Goal: Navigation & Orientation: Understand site structure

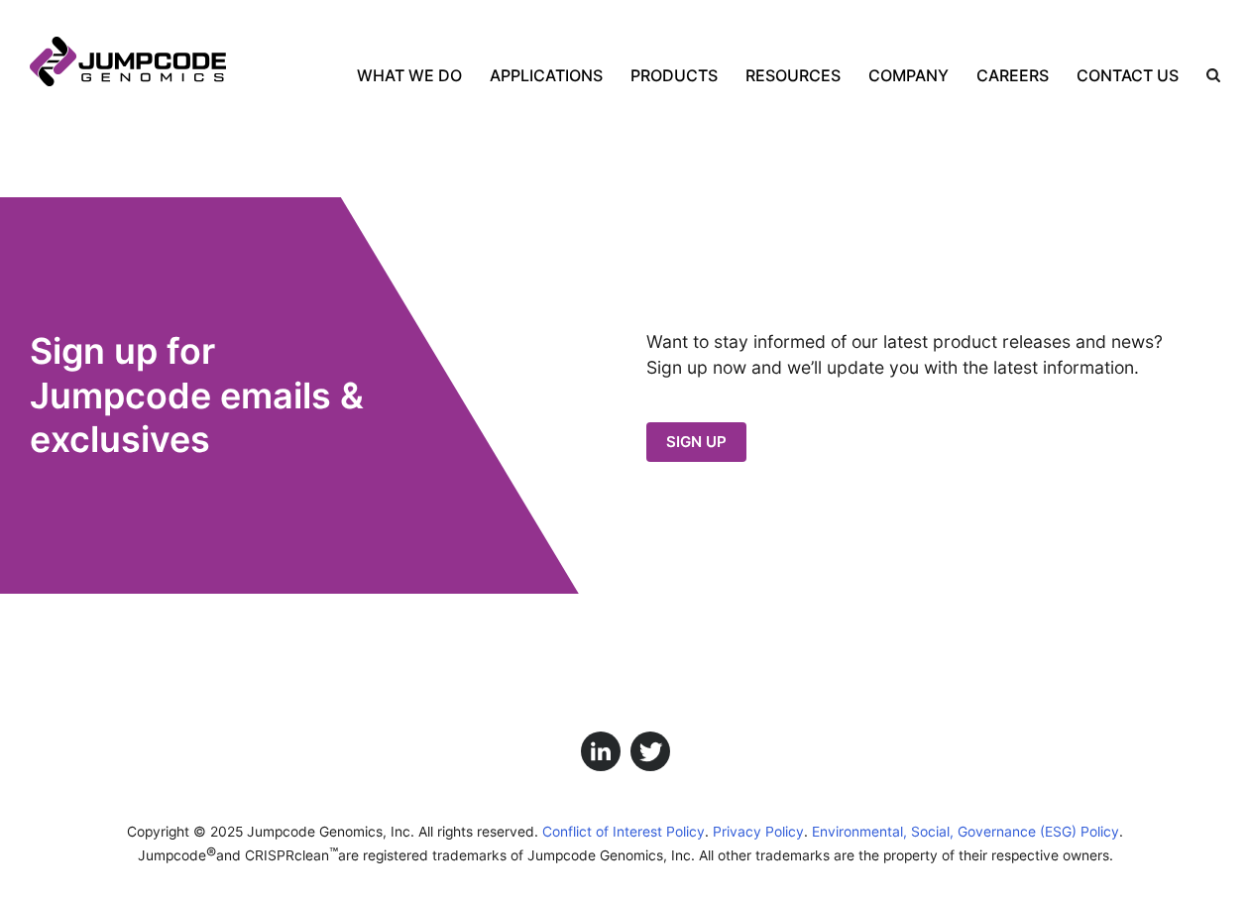
scroll to position [1901, 0]
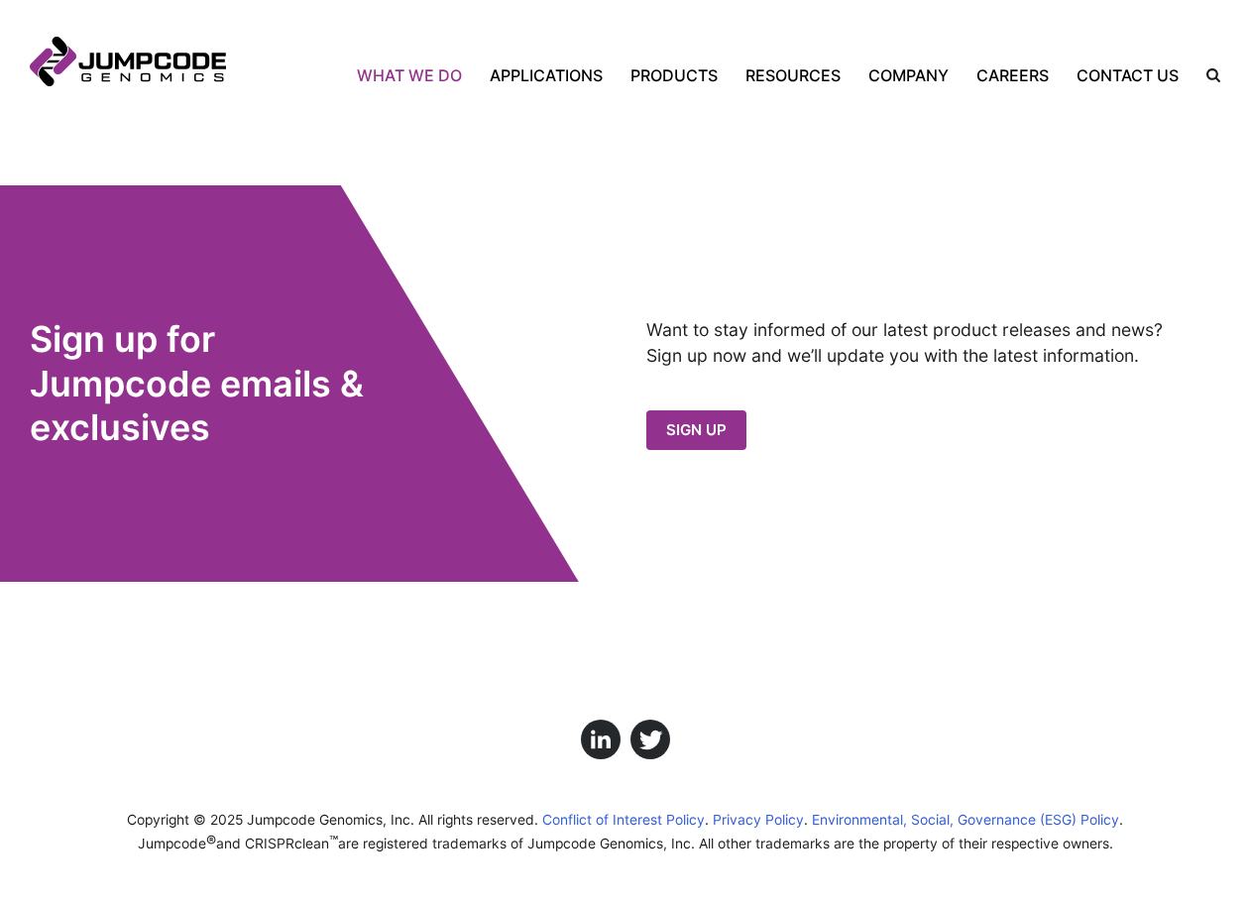
click at [422, 81] on link "What We Do" at bounding box center [416, 75] width 119 height 24
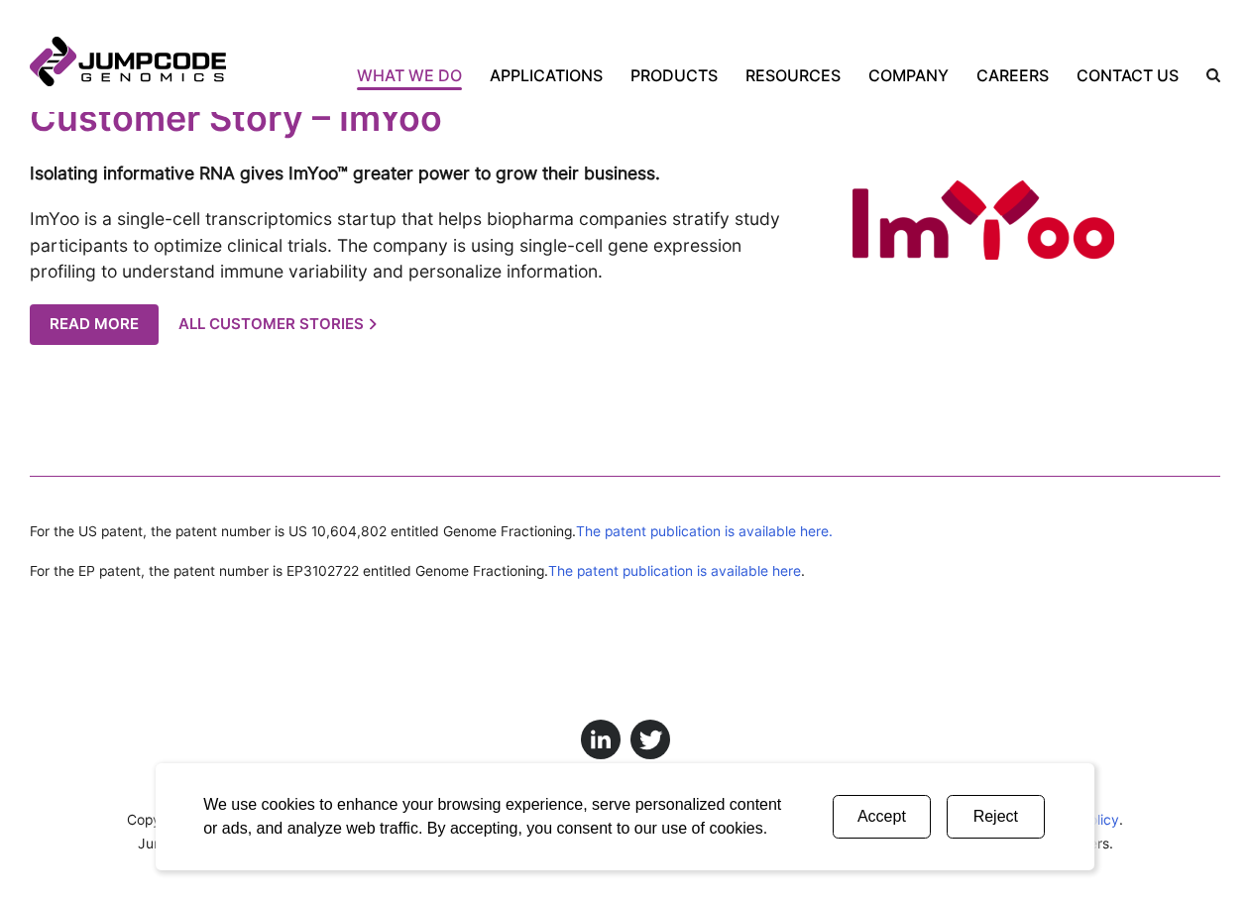
scroll to position [4071, 0]
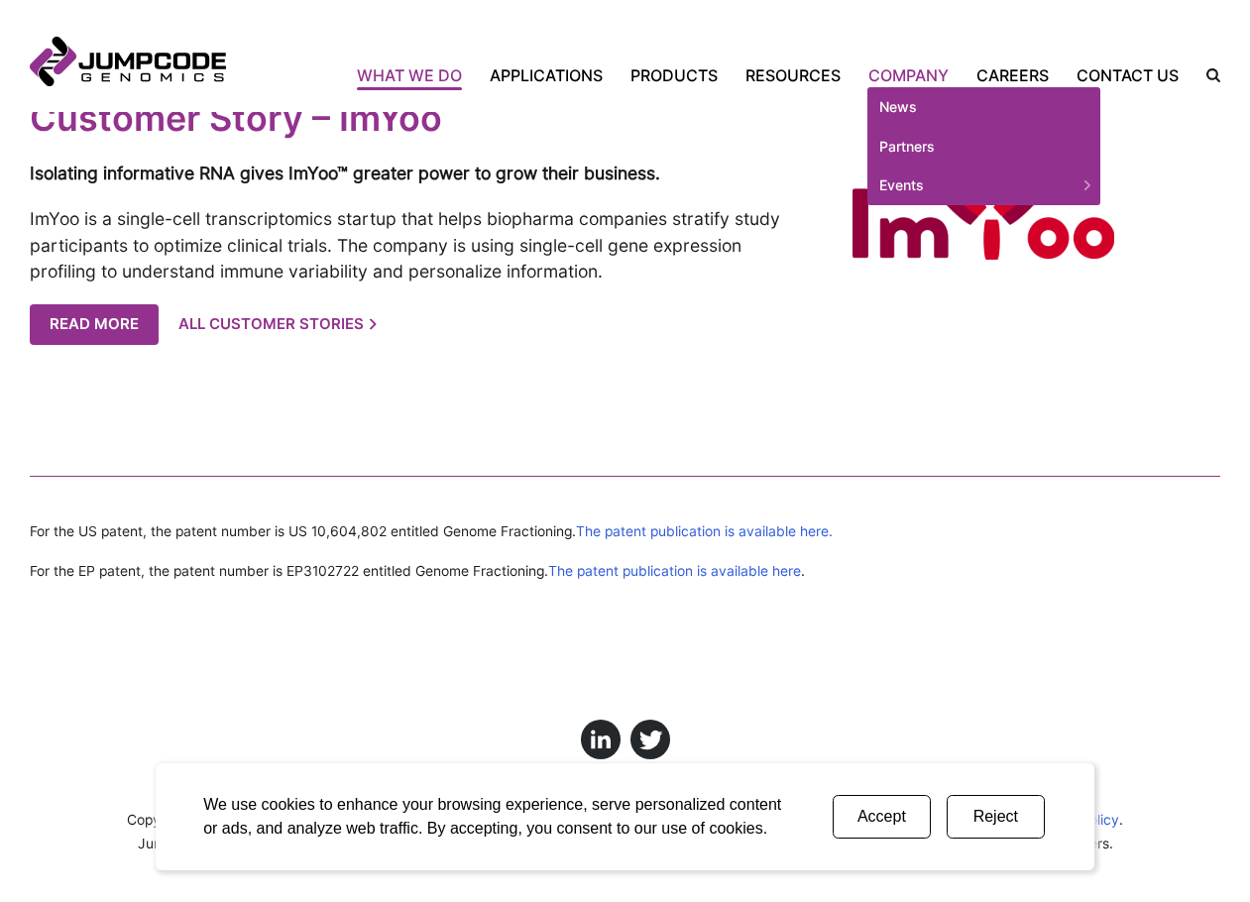
click at [901, 72] on link "Company" at bounding box center [908, 75] width 108 height 24
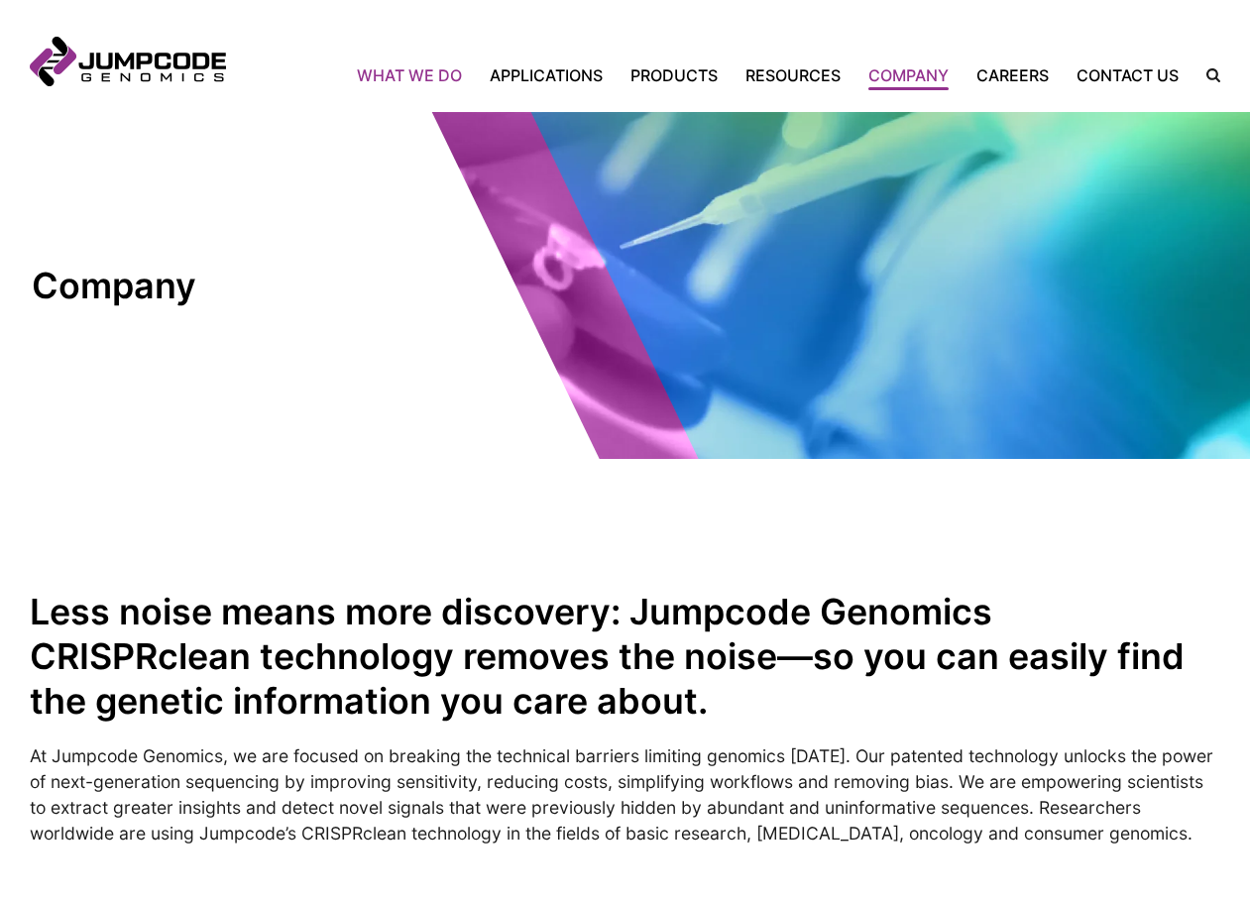
click at [414, 67] on link "What We Do" at bounding box center [416, 75] width 119 height 24
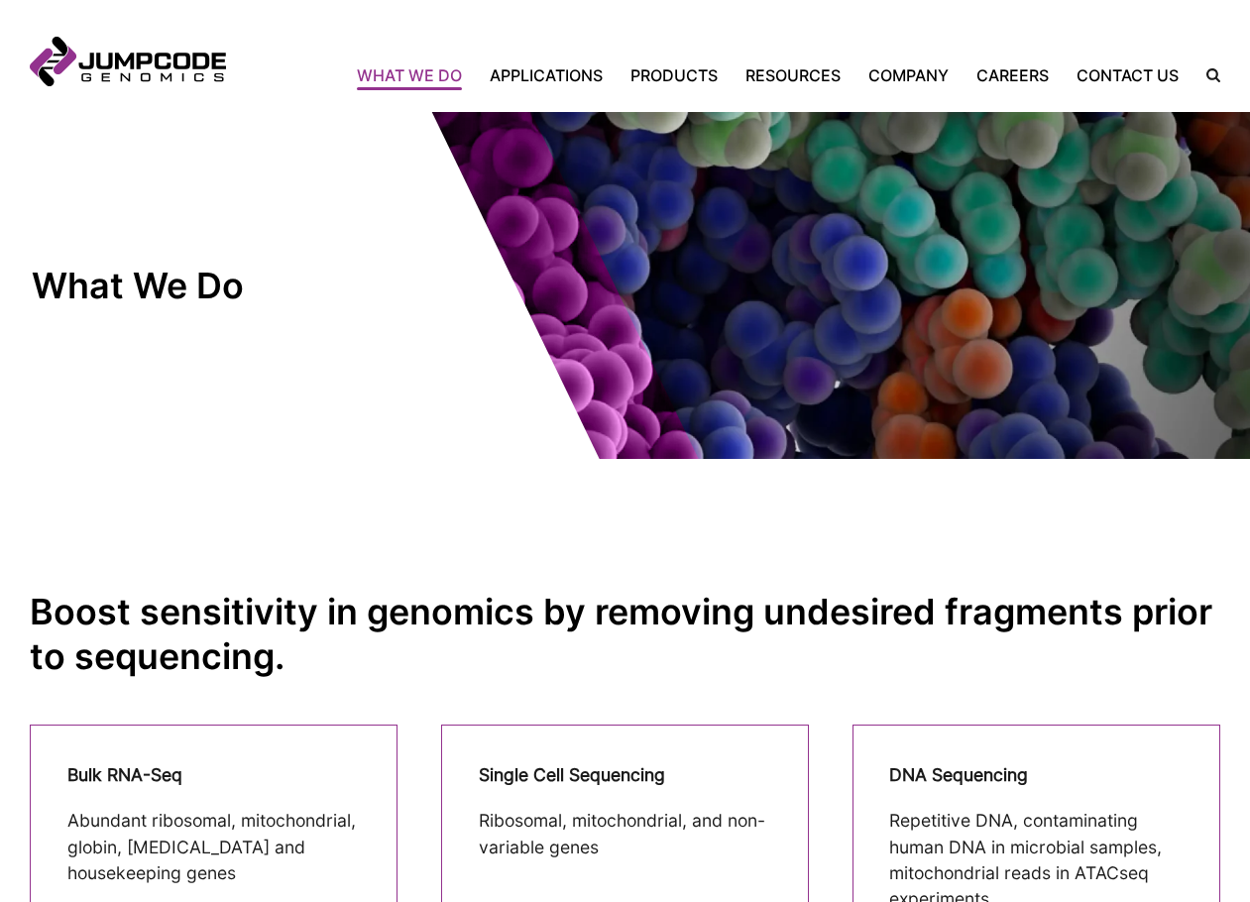
drag, startPoint x: 920, startPoint y: 694, endPoint x: 818, endPoint y: 178, distance: 525.4
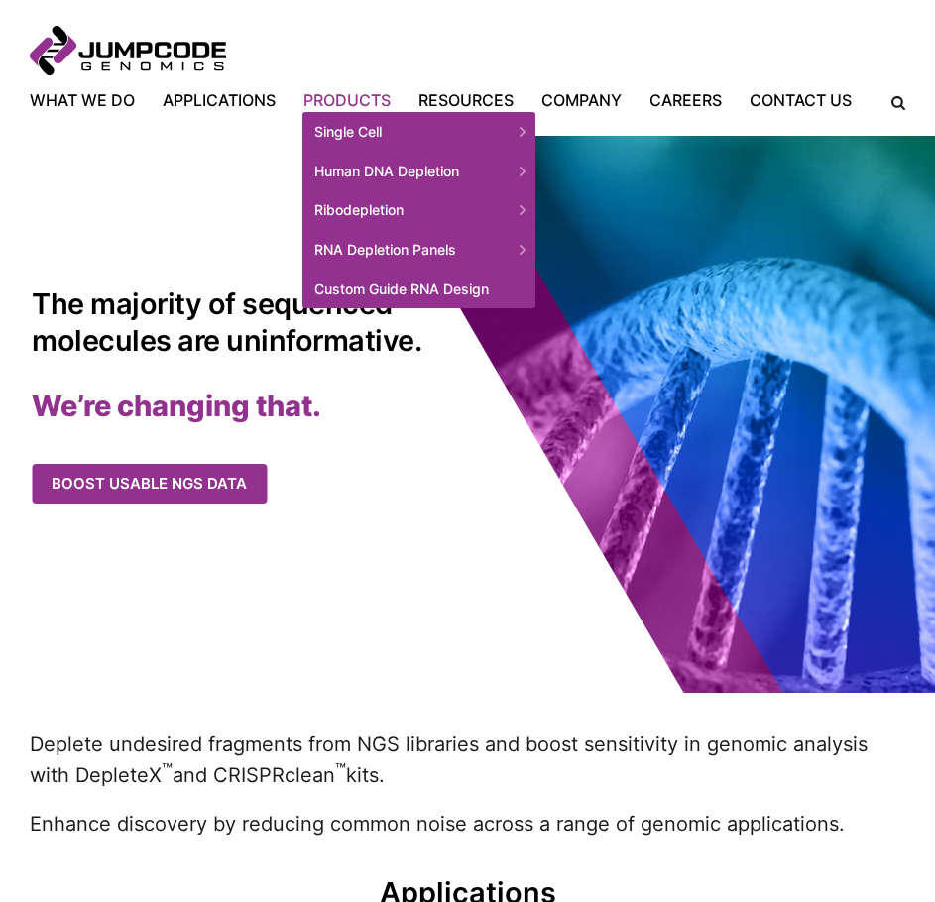
click at [318, 99] on link "Products" at bounding box center [346, 100] width 115 height 24
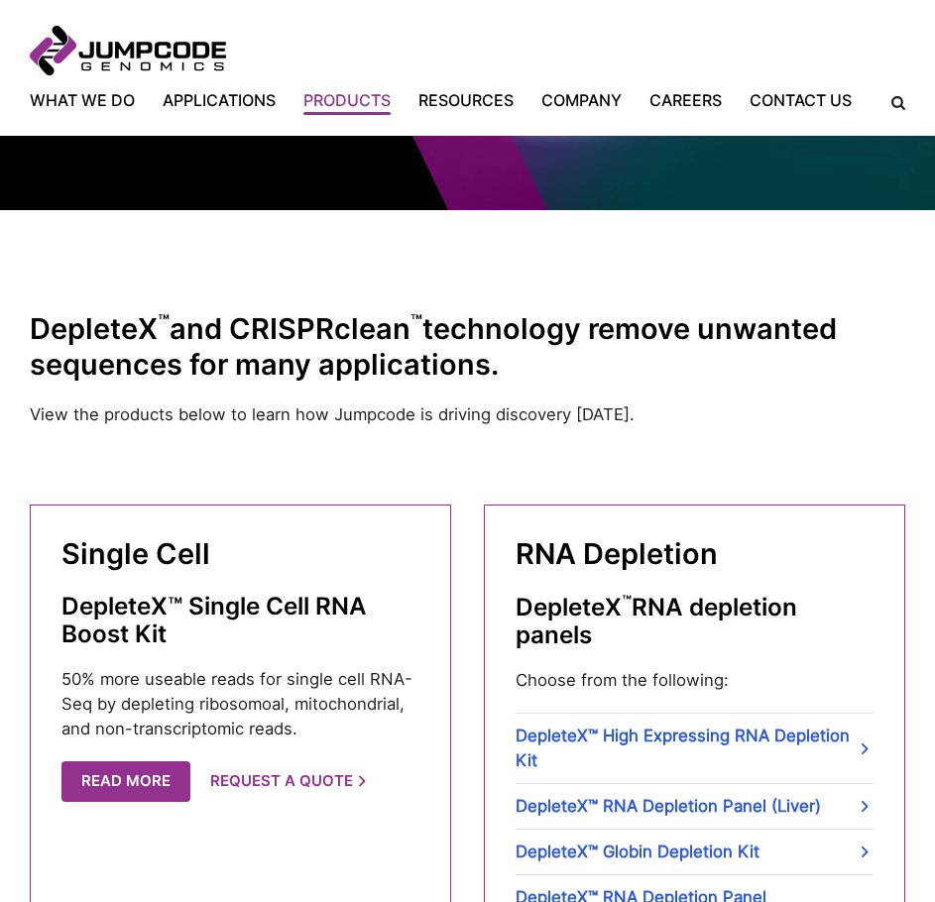
scroll to position [396, 0]
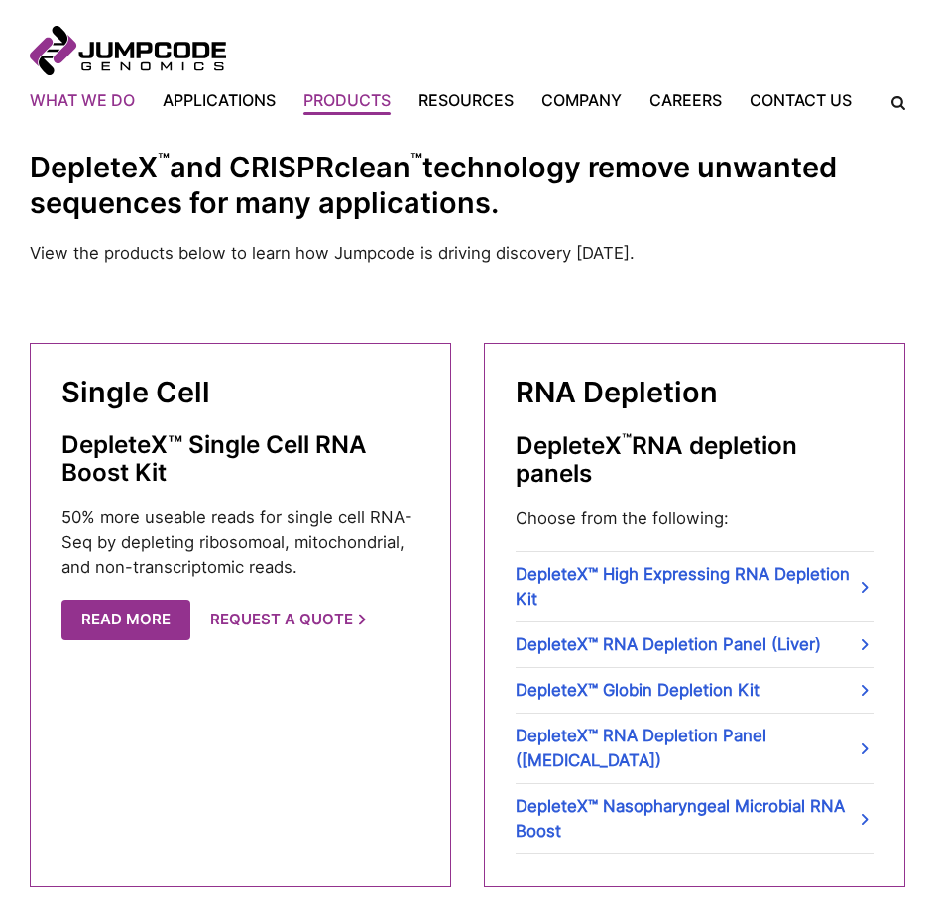
click at [117, 103] on link "What We Do" at bounding box center [89, 100] width 119 height 24
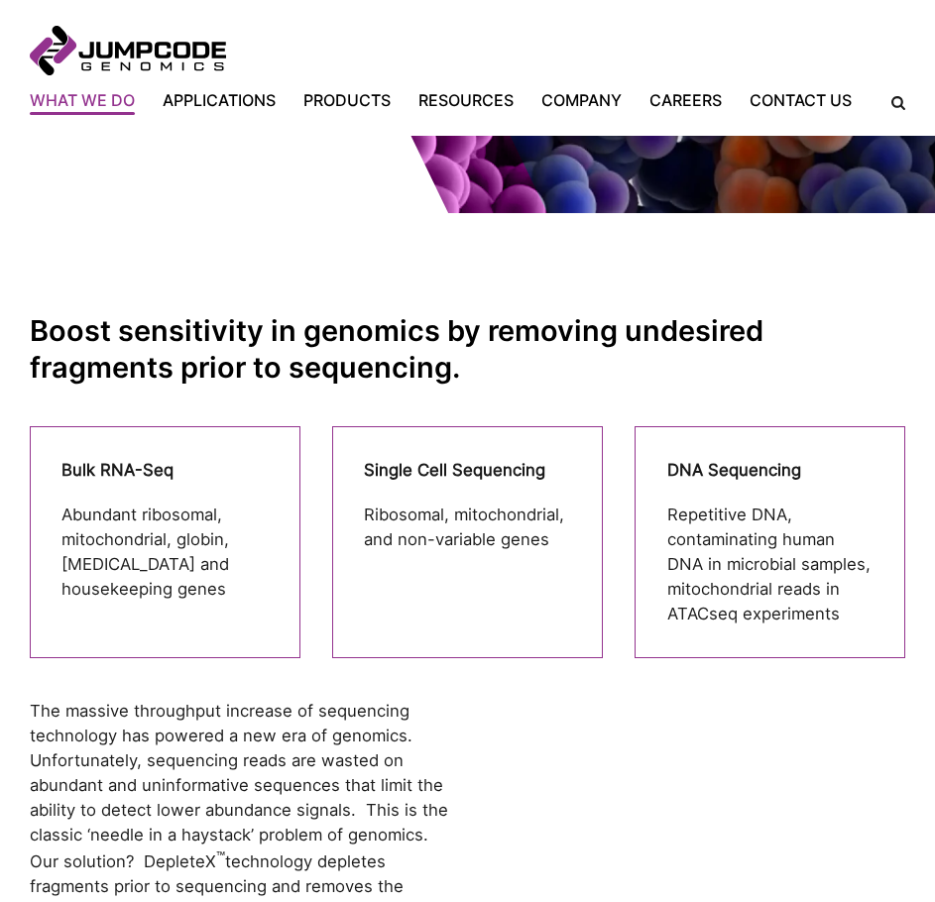
scroll to position [396, 0]
